Goal: Find specific page/section: Find specific page/section

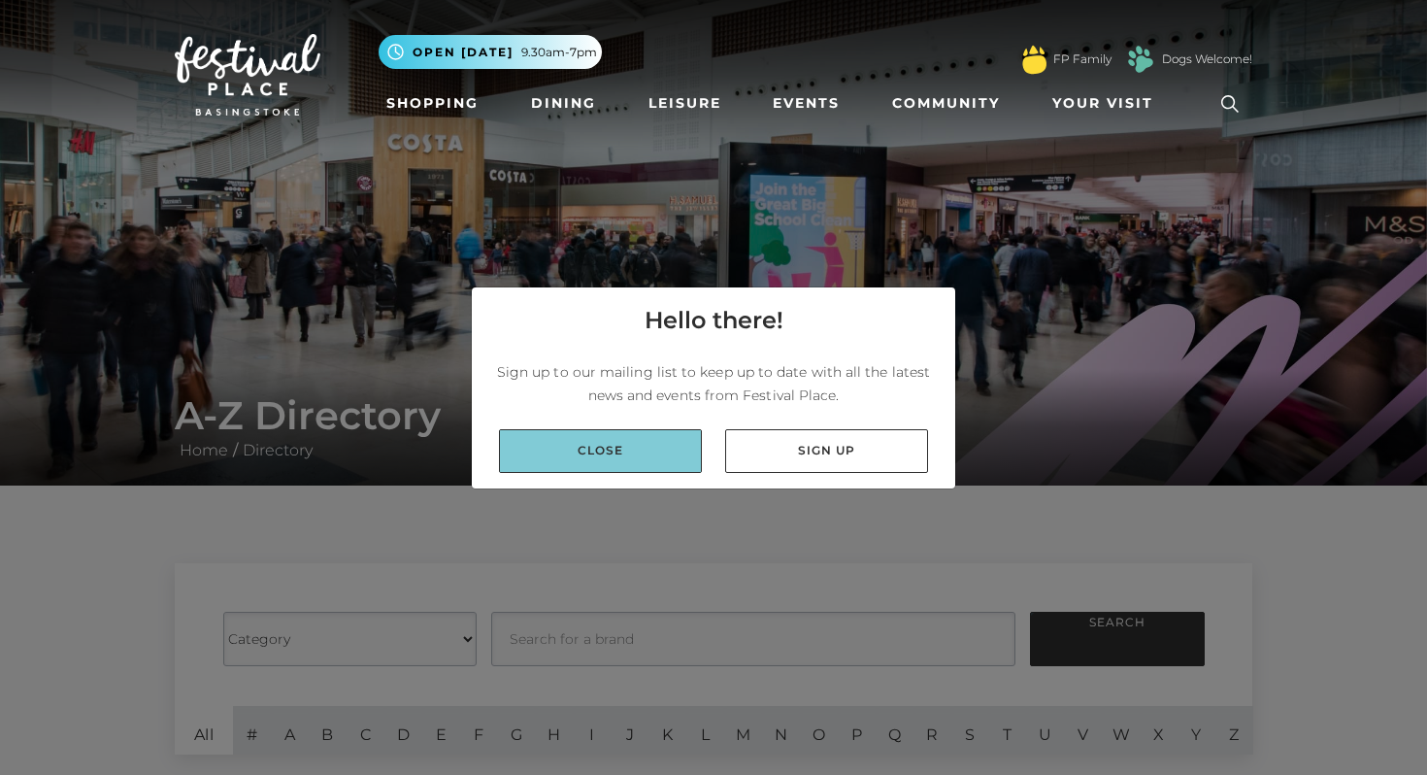
click at [657, 443] on link "Close" at bounding box center [600, 451] width 203 height 44
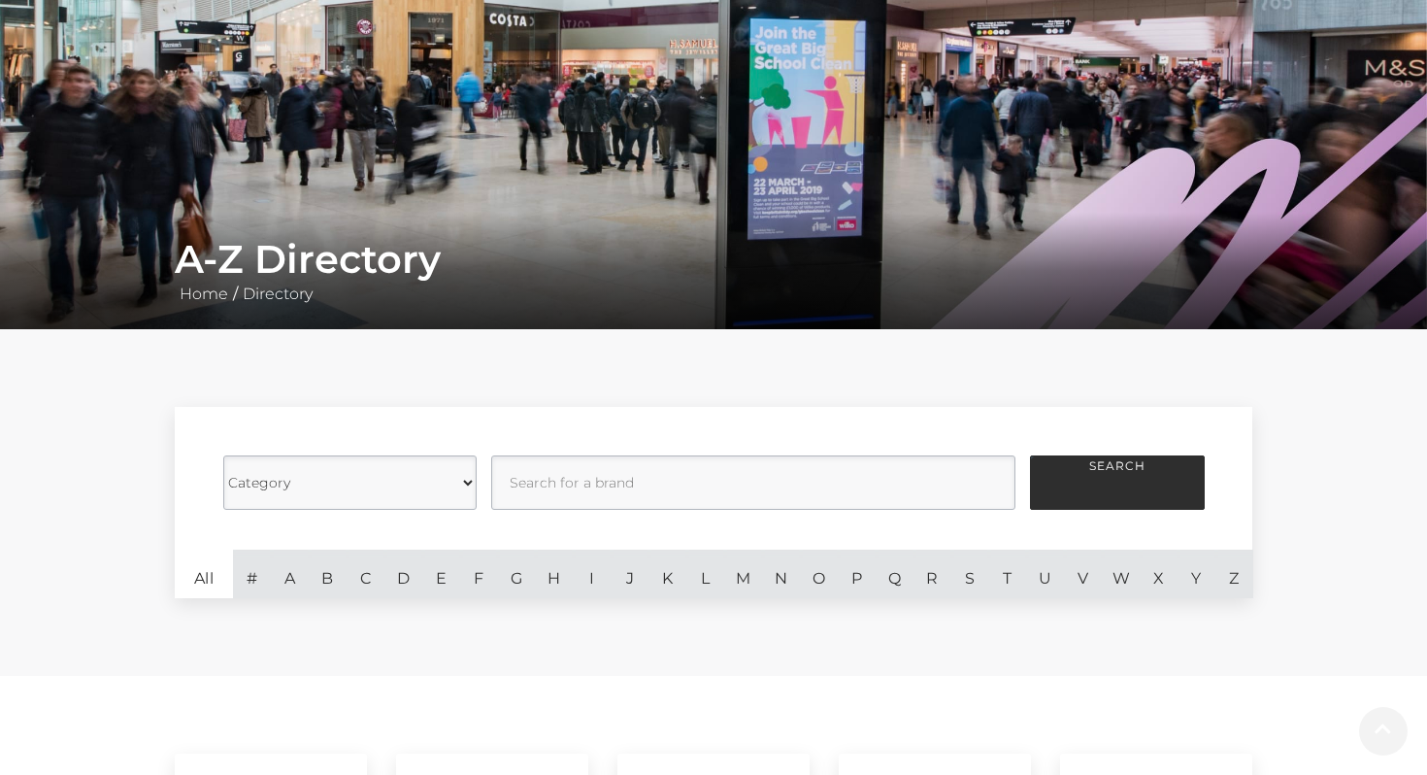
scroll to position [157, 0]
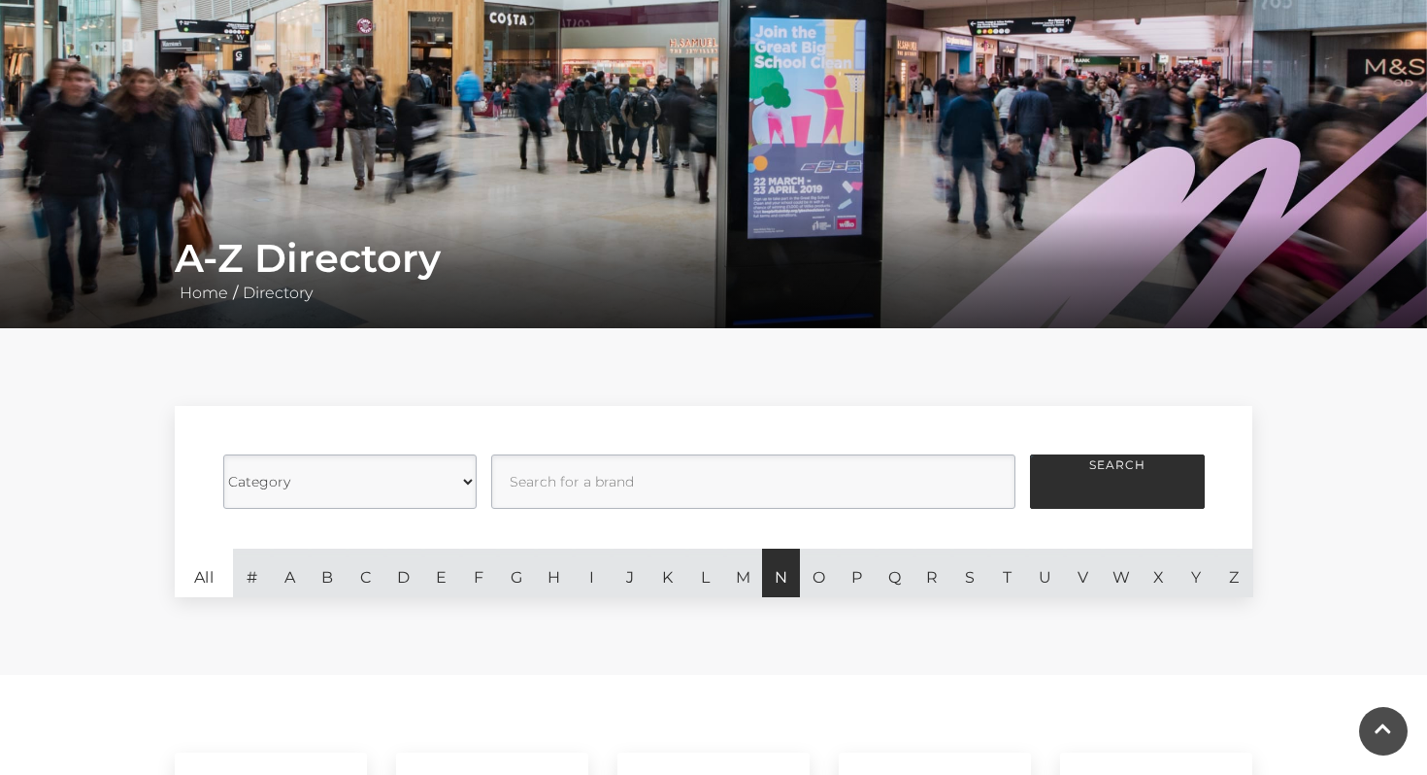
click at [784, 574] on link "N" at bounding box center [781, 572] width 38 height 49
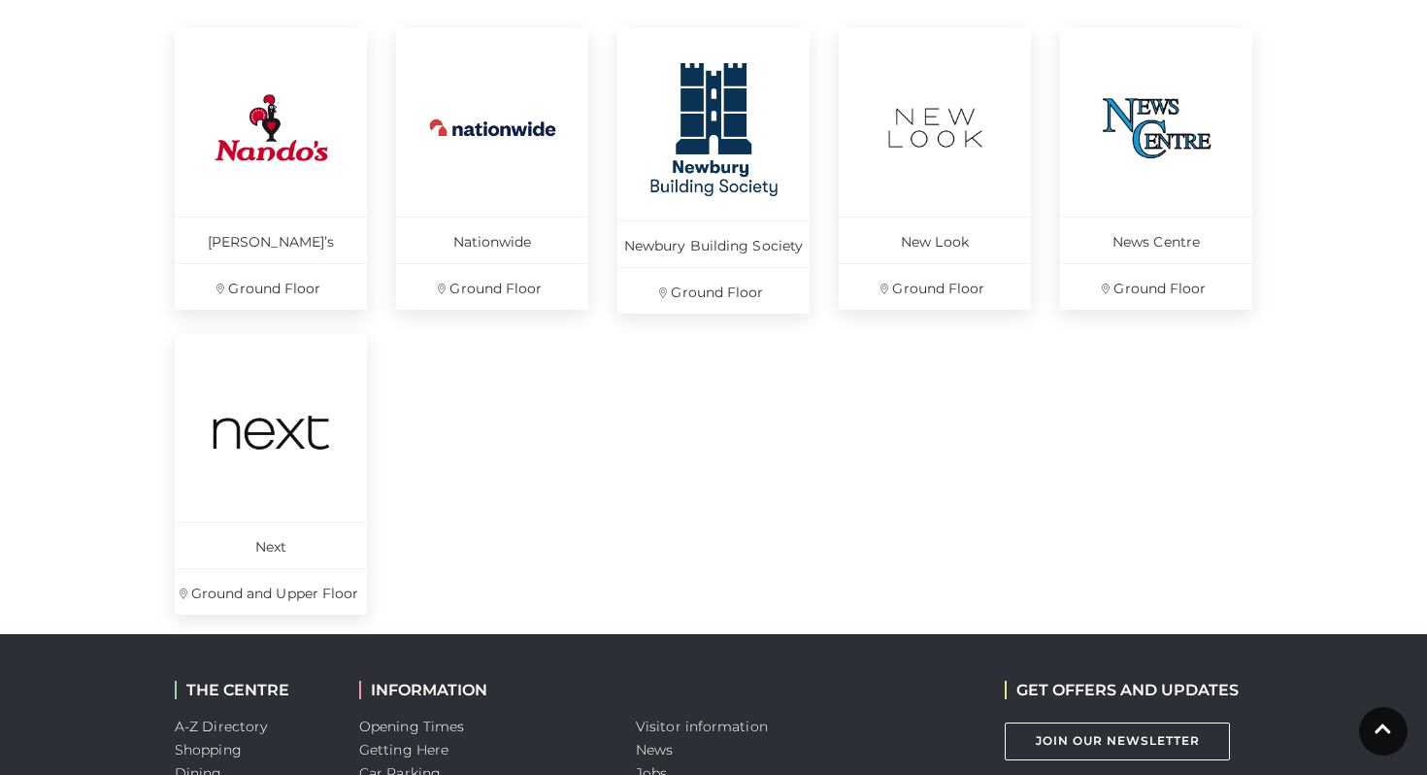
scroll to position [884, 0]
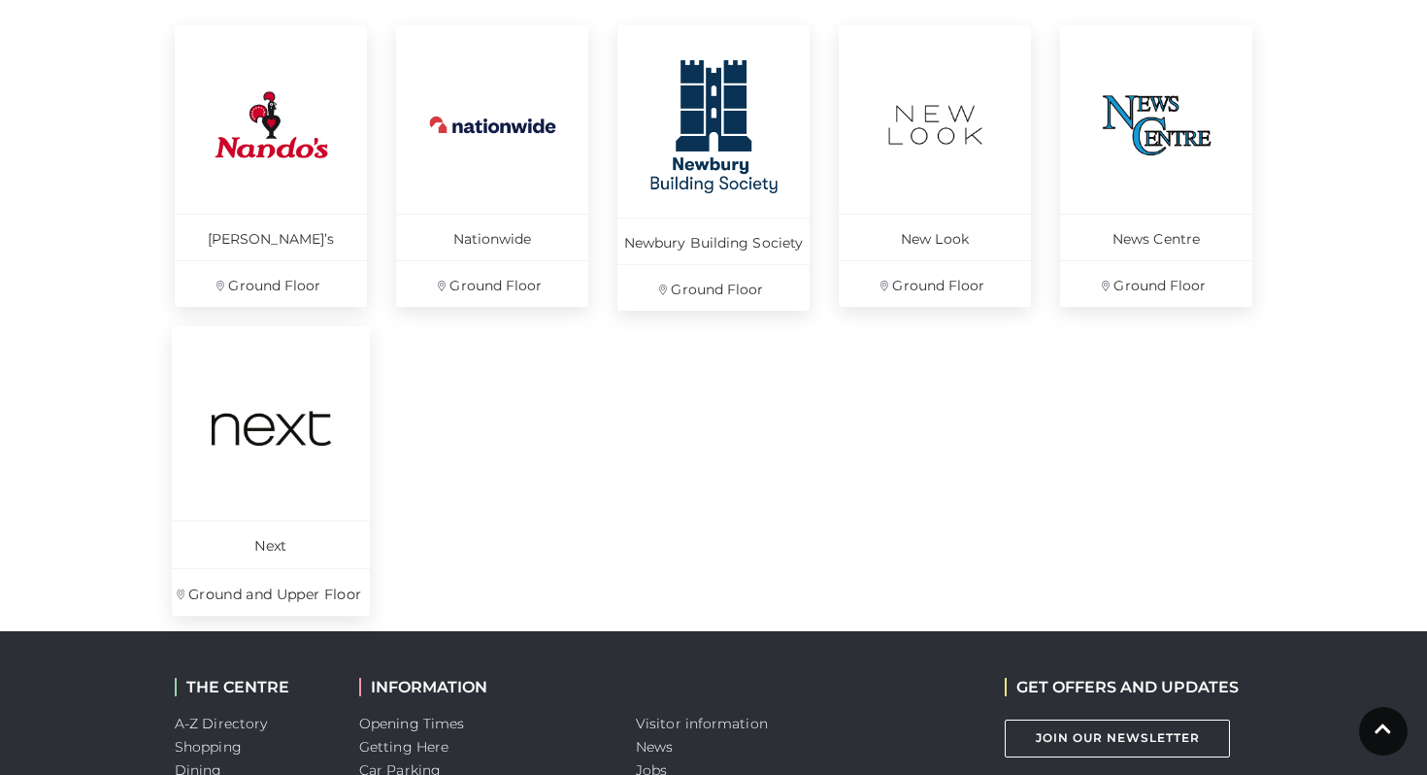
click at [285, 465] on img at bounding box center [271, 427] width 133 height 133
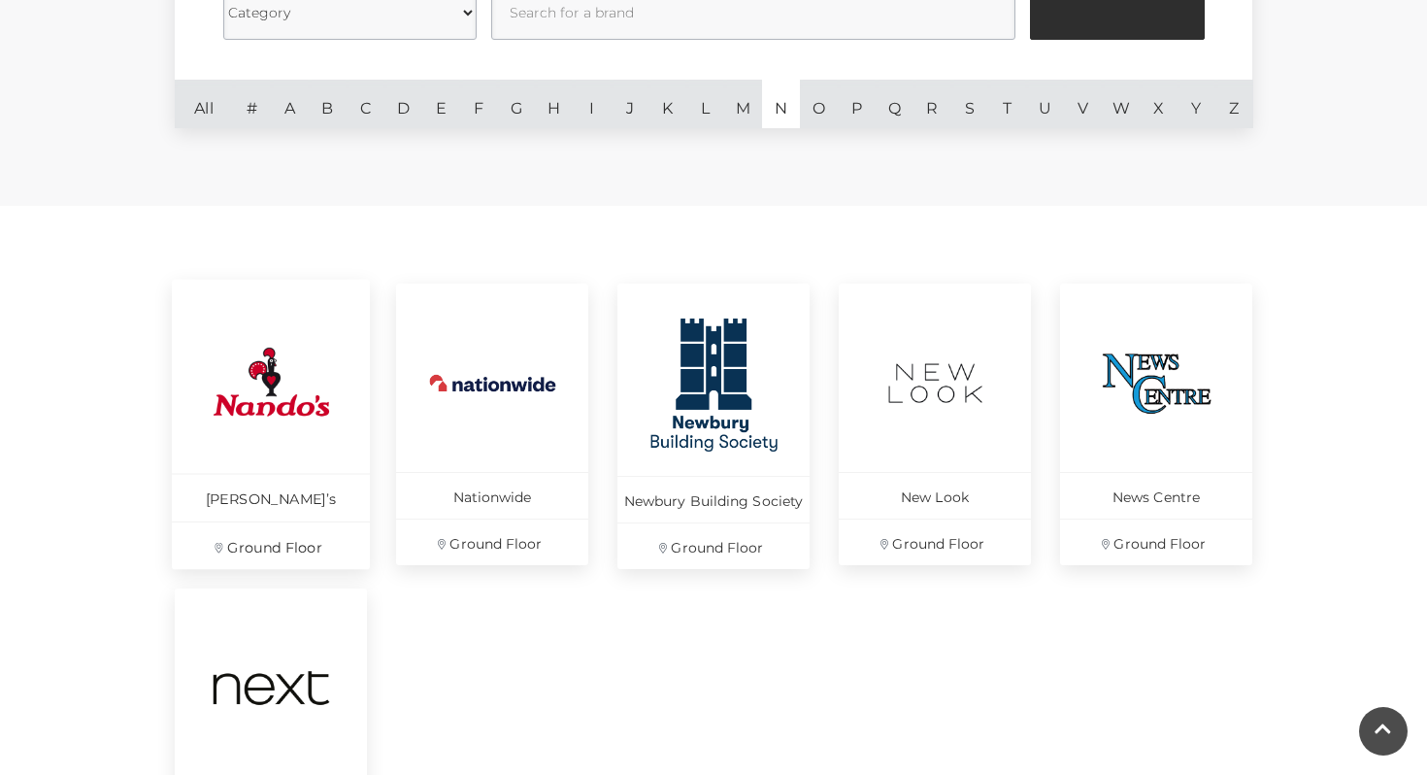
scroll to position [0, 0]
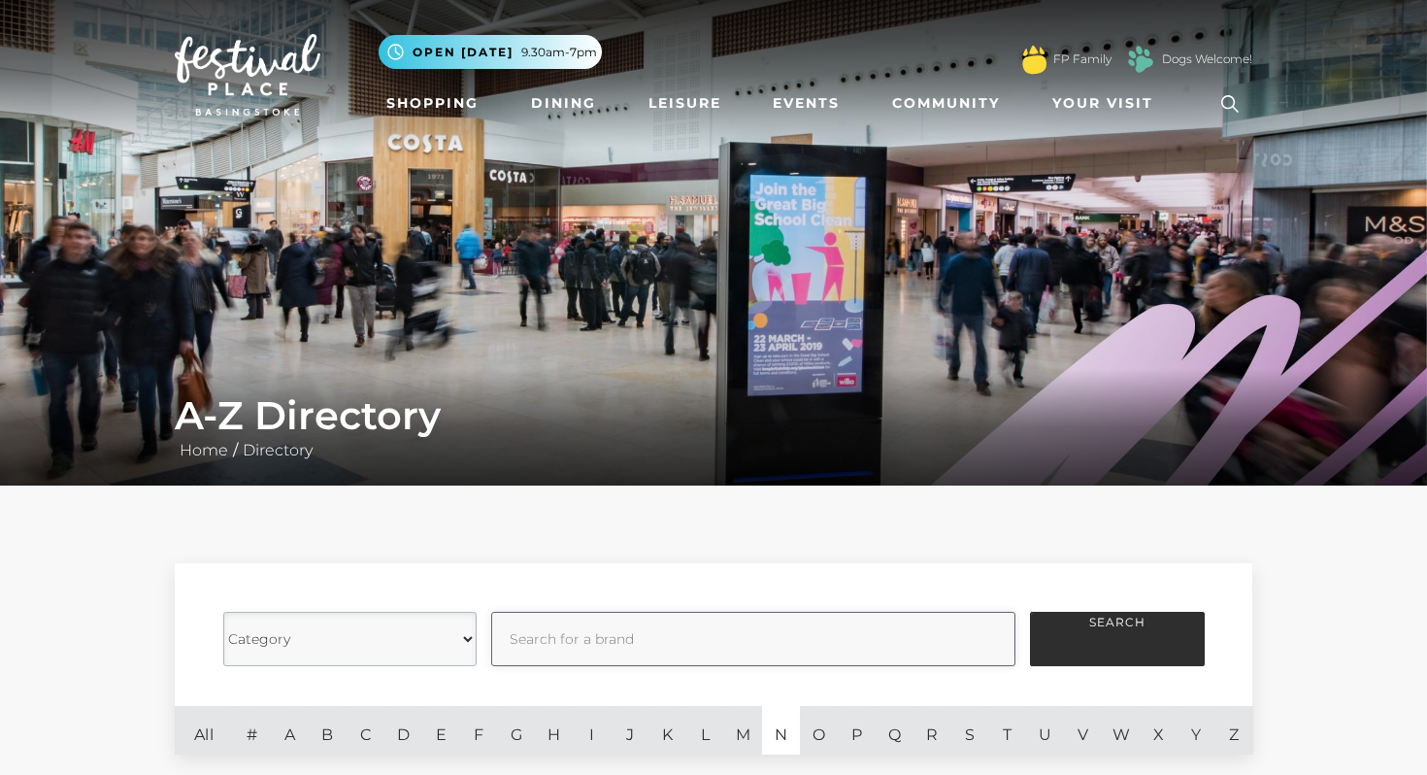
click at [546, 644] on input "text" at bounding box center [753, 639] width 524 height 54
type input "TK maxx"
click at [1030, 612] on button "Search" at bounding box center [1117, 639] width 175 height 54
click at [1144, 639] on button "Search" at bounding box center [1117, 639] width 175 height 54
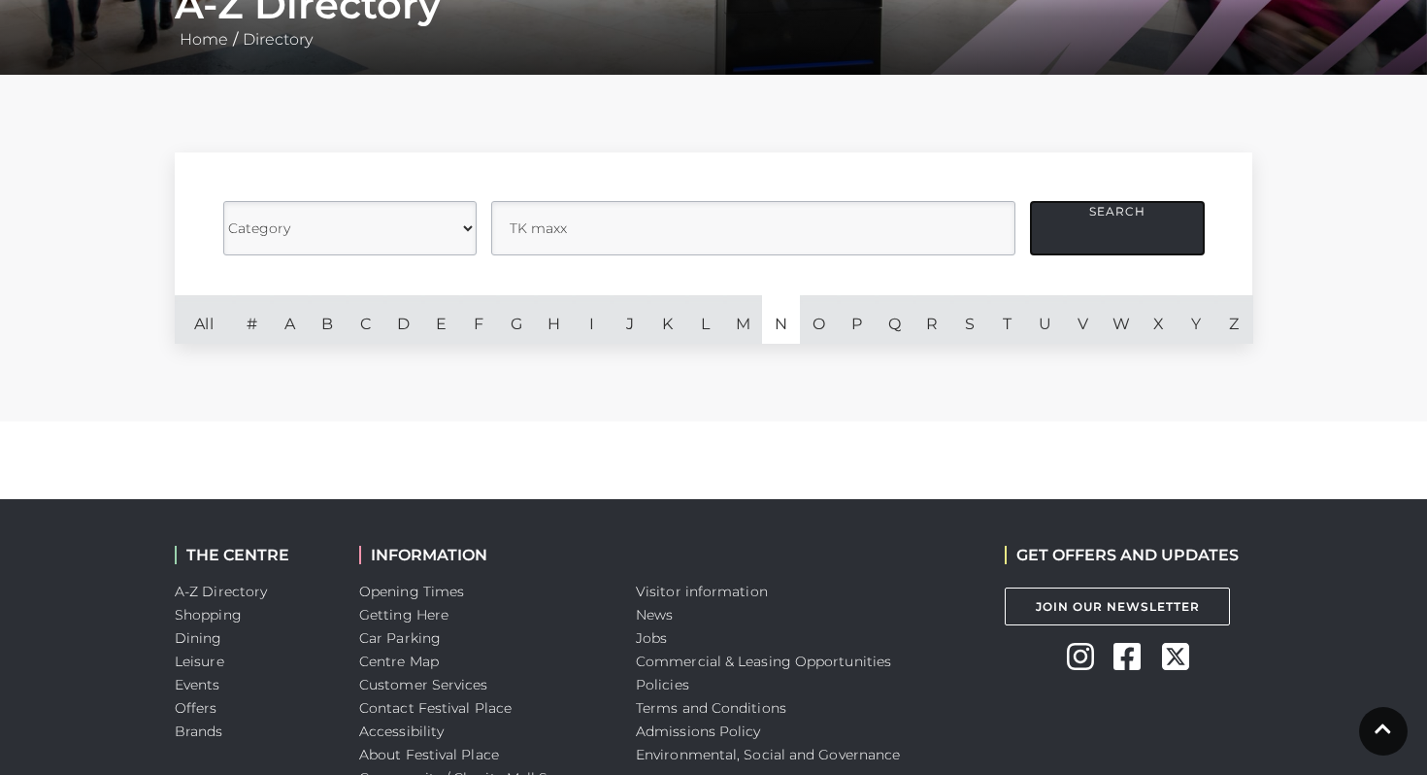
scroll to position [417, 0]
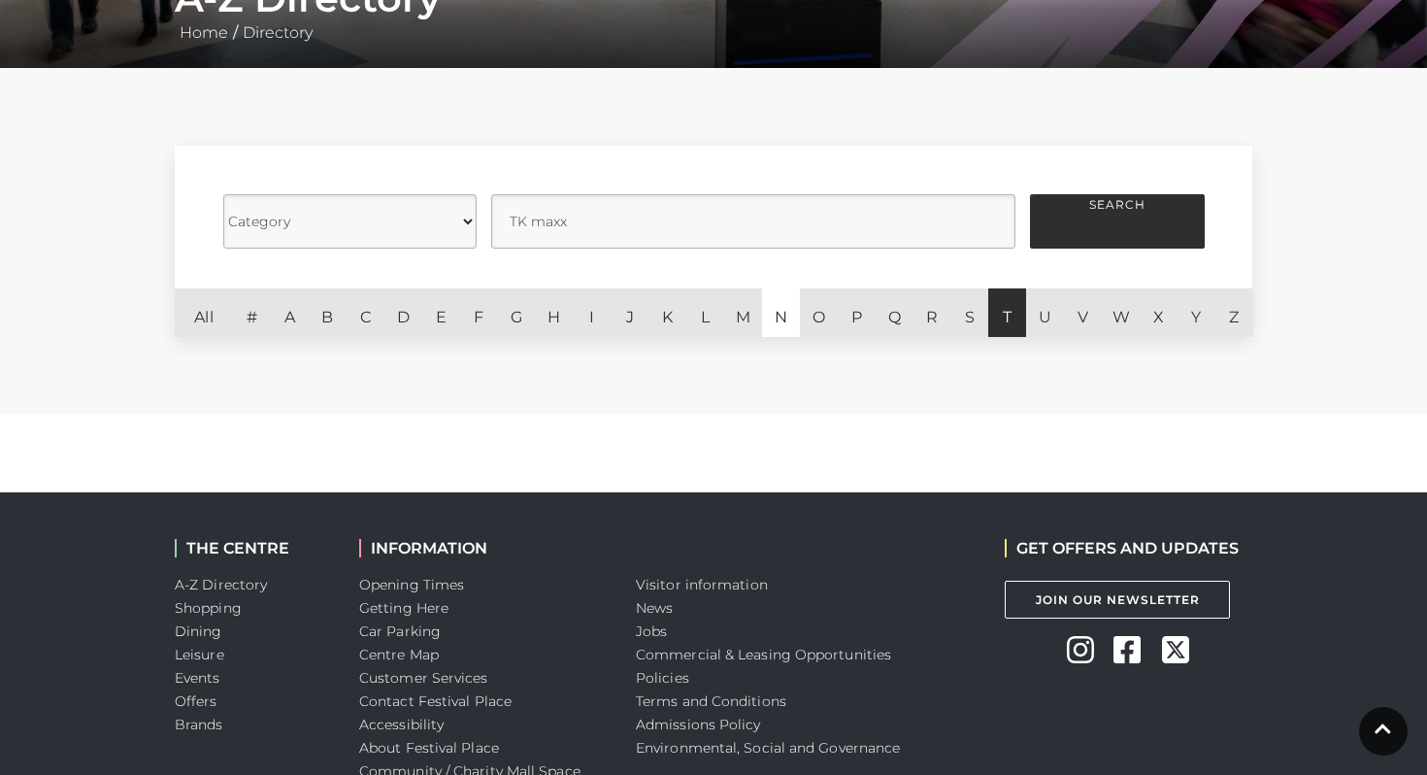
click at [1002, 313] on link "T" at bounding box center [1007, 312] width 38 height 49
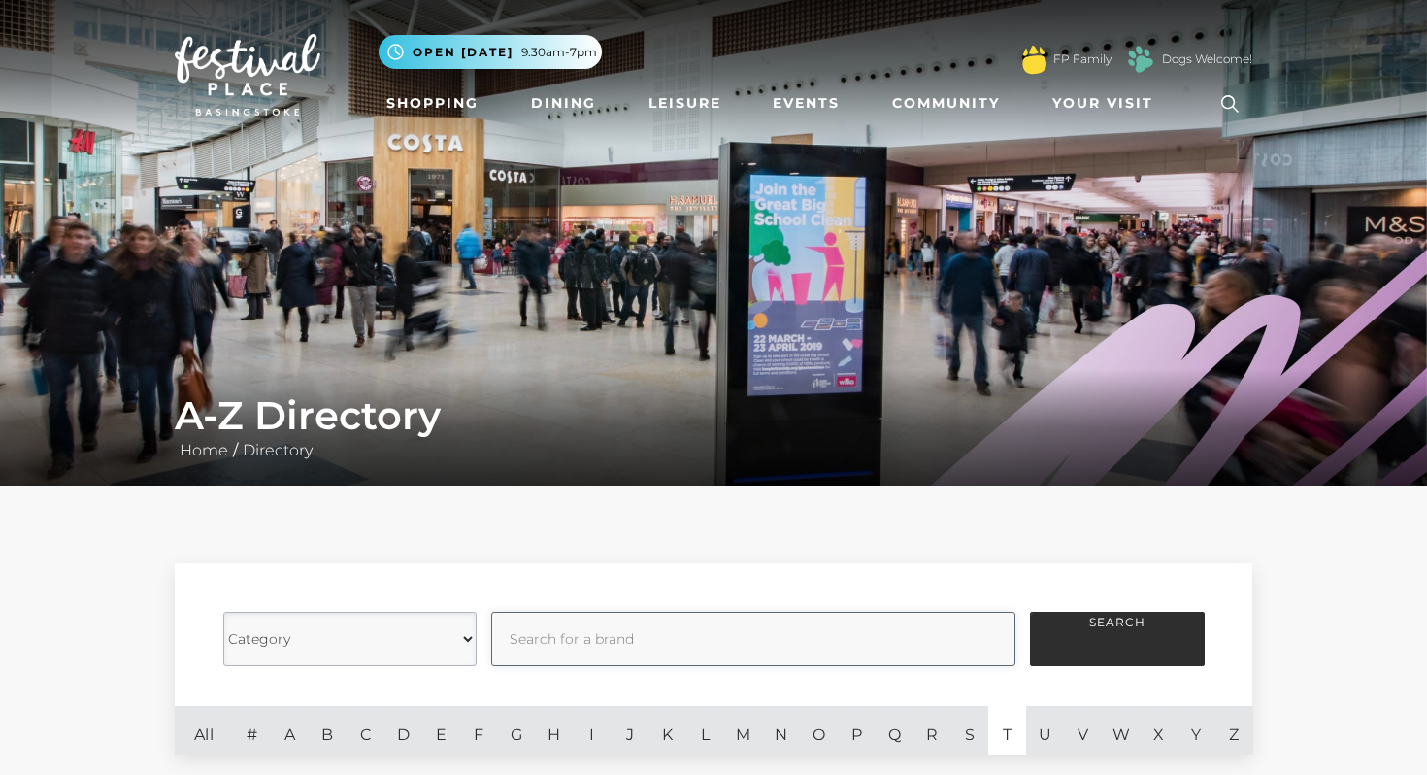
click at [589, 641] on input "text" at bounding box center [753, 639] width 524 height 54
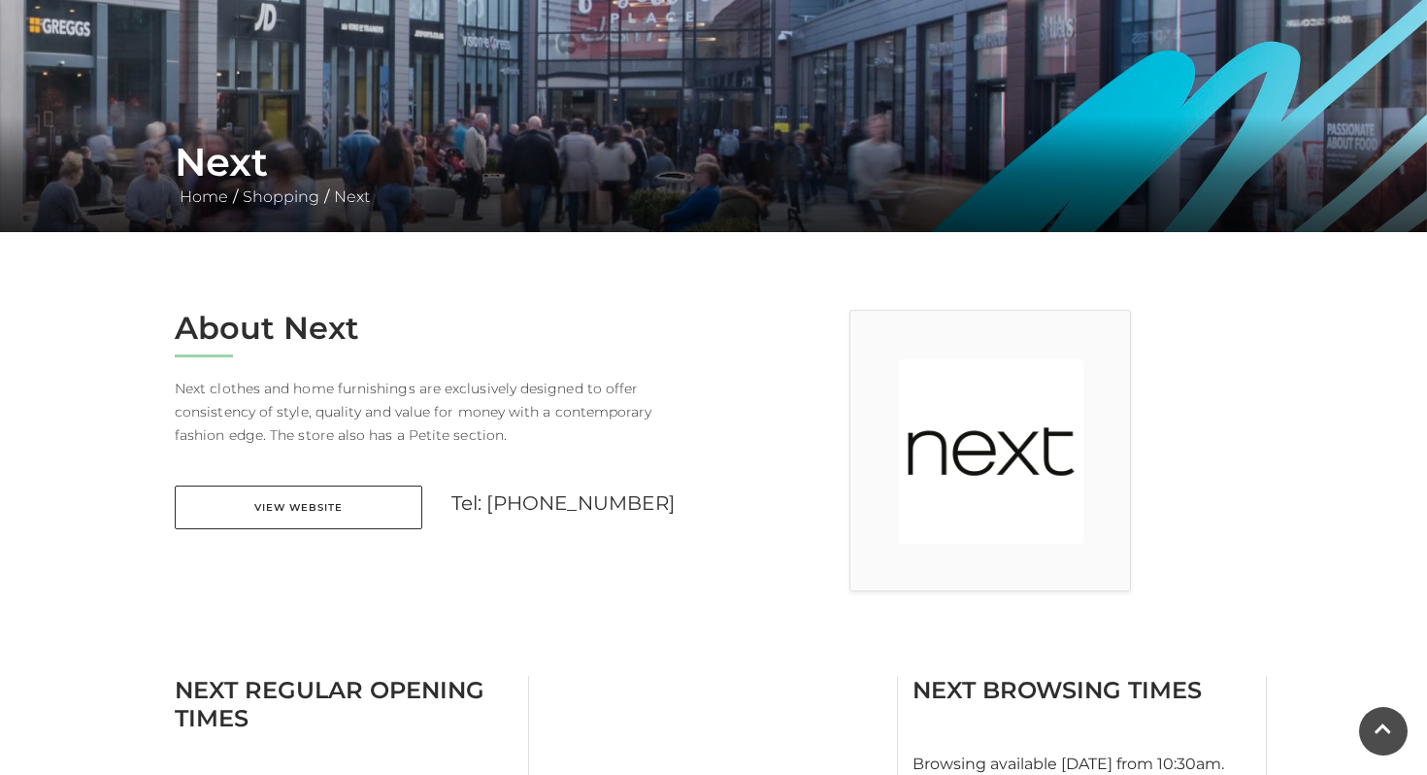
scroll to position [256, 0]
